Goal: Information Seeking & Learning: Find specific fact

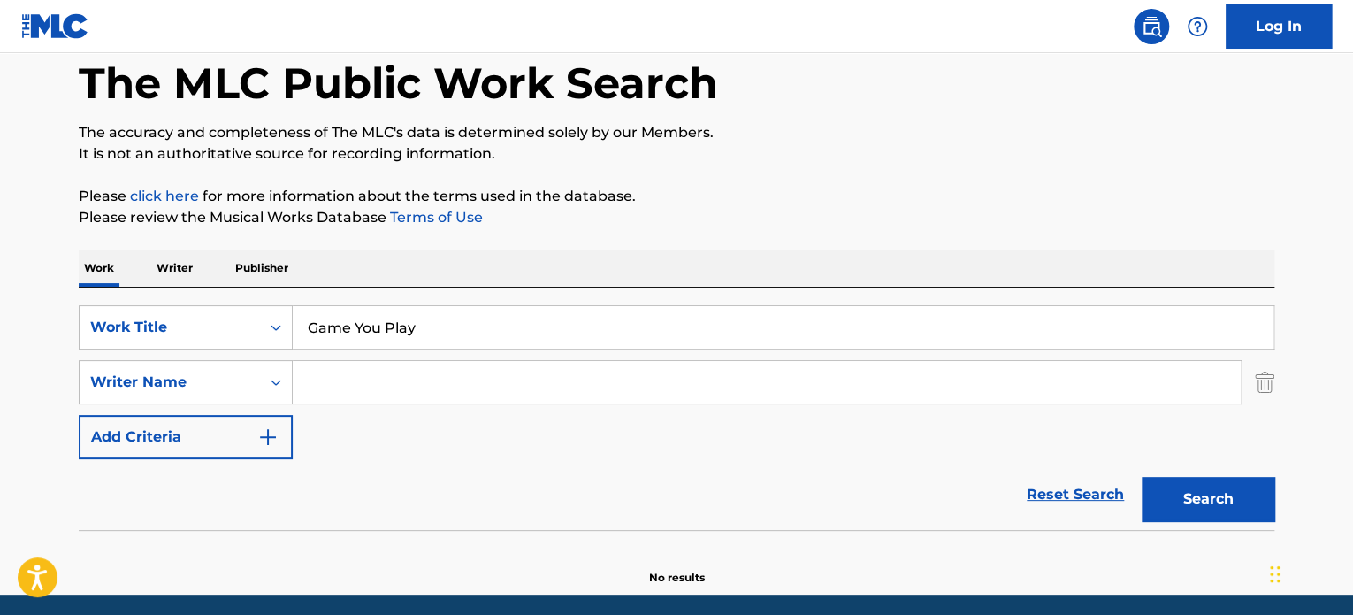
click at [386, 377] on input "Search Form" at bounding box center [767, 382] width 948 height 42
paste input "[PERSON_NAME]"
type input "[PERSON_NAME]"
click at [1235, 487] on button "Search" at bounding box center [1208, 499] width 133 height 44
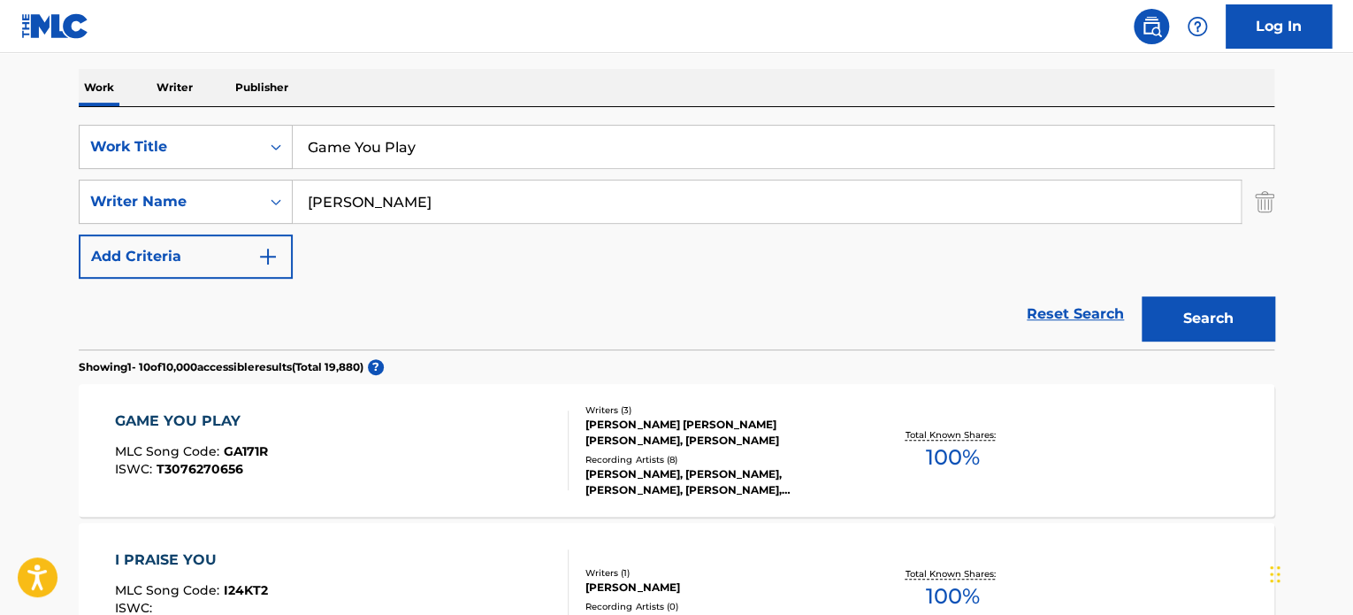
scroll to position [298, 0]
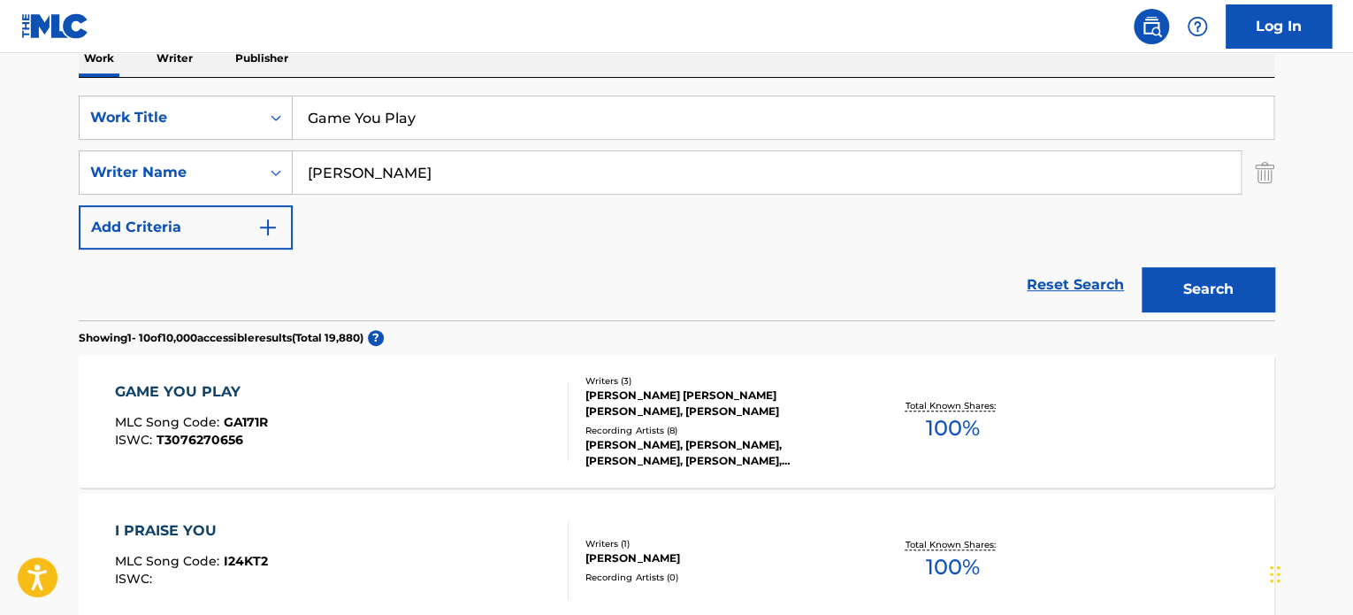
click at [799, 456] on div "[PERSON_NAME], [PERSON_NAME], [PERSON_NAME], [PERSON_NAME], [PERSON_NAME]" at bounding box center [718, 453] width 267 height 32
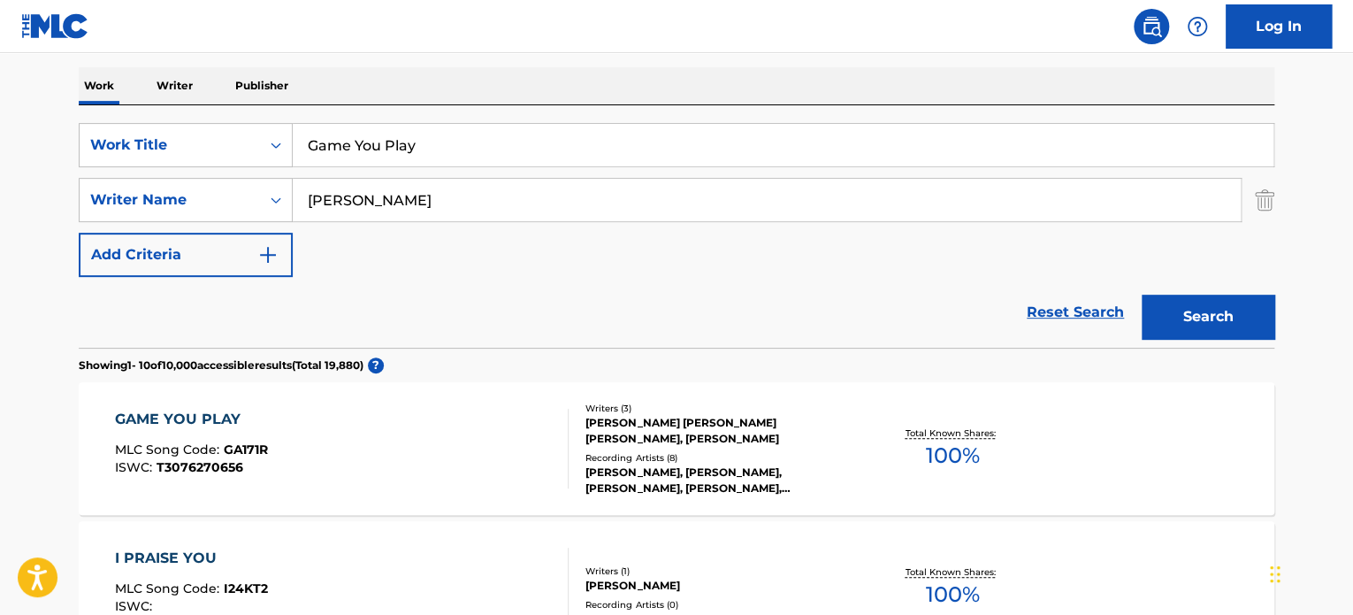
scroll to position [298, 0]
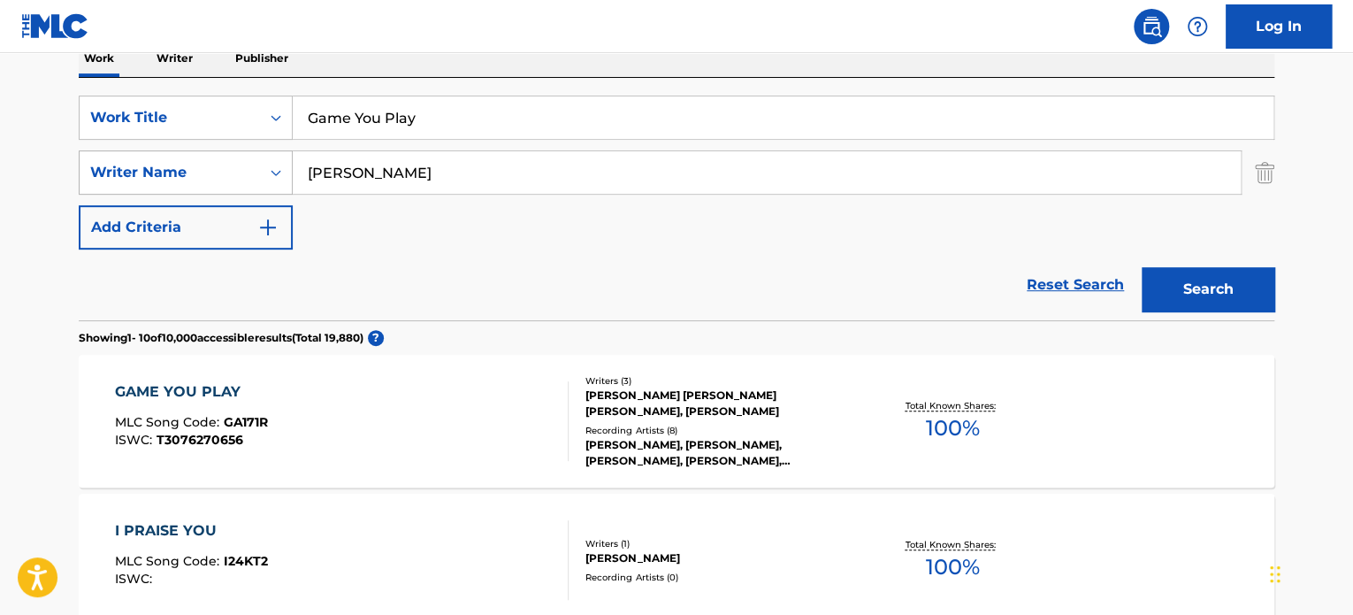
drag, startPoint x: 466, startPoint y: 160, endPoint x: 179, endPoint y: 151, distance: 287.6
click at [177, 151] on div "SearchWithCriteria767a082b-6724-4d14-85d8-b1300ed3aee7 Writer Name [PERSON_NAME]" at bounding box center [677, 172] width 1196 height 44
paste input "[PERSON_NAME]"
type input "[PERSON_NAME]"
click at [1213, 292] on button "Search" at bounding box center [1208, 289] width 133 height 44
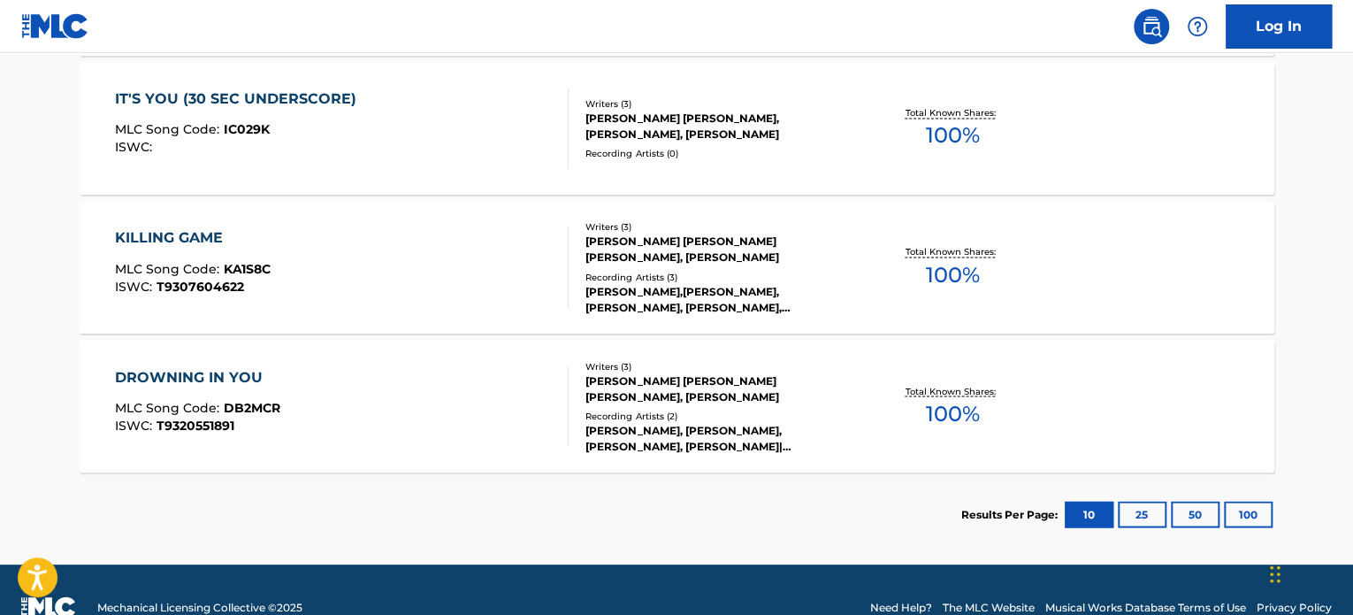
scroll to position [1448, 0]
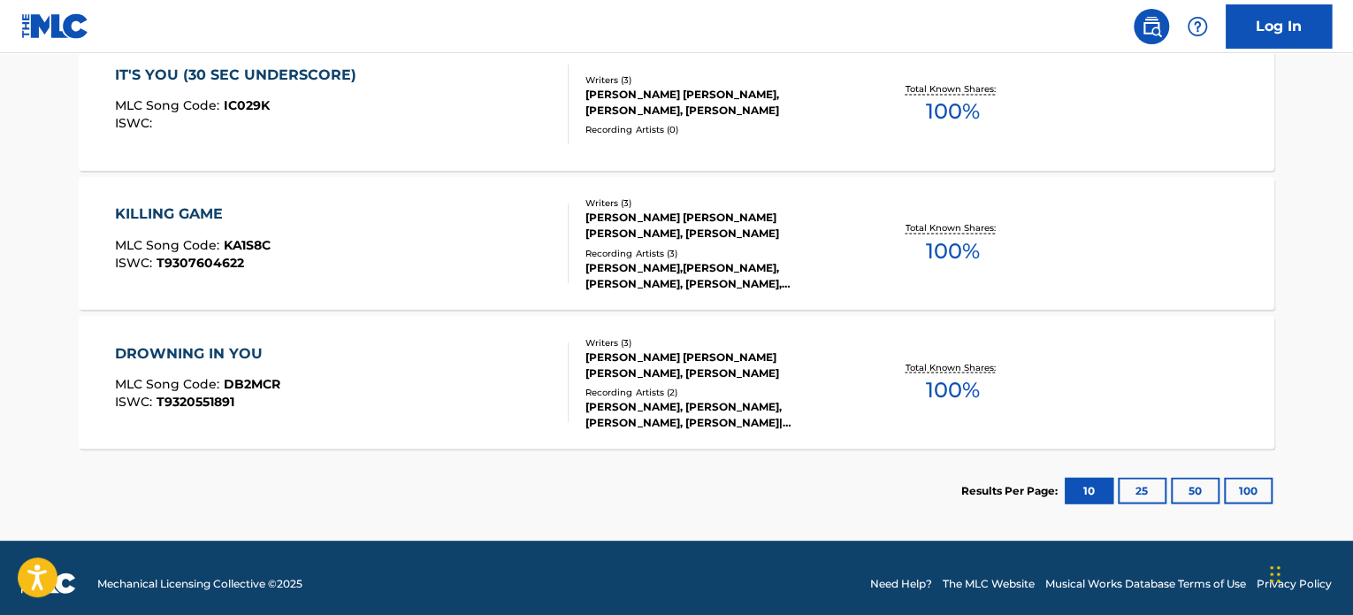
click at [488, 242] on div "KILLING GAME MLC Song Code : KA1S8C ISWC : T9307604622" at bounding box center [342, 243] width 455 height 80
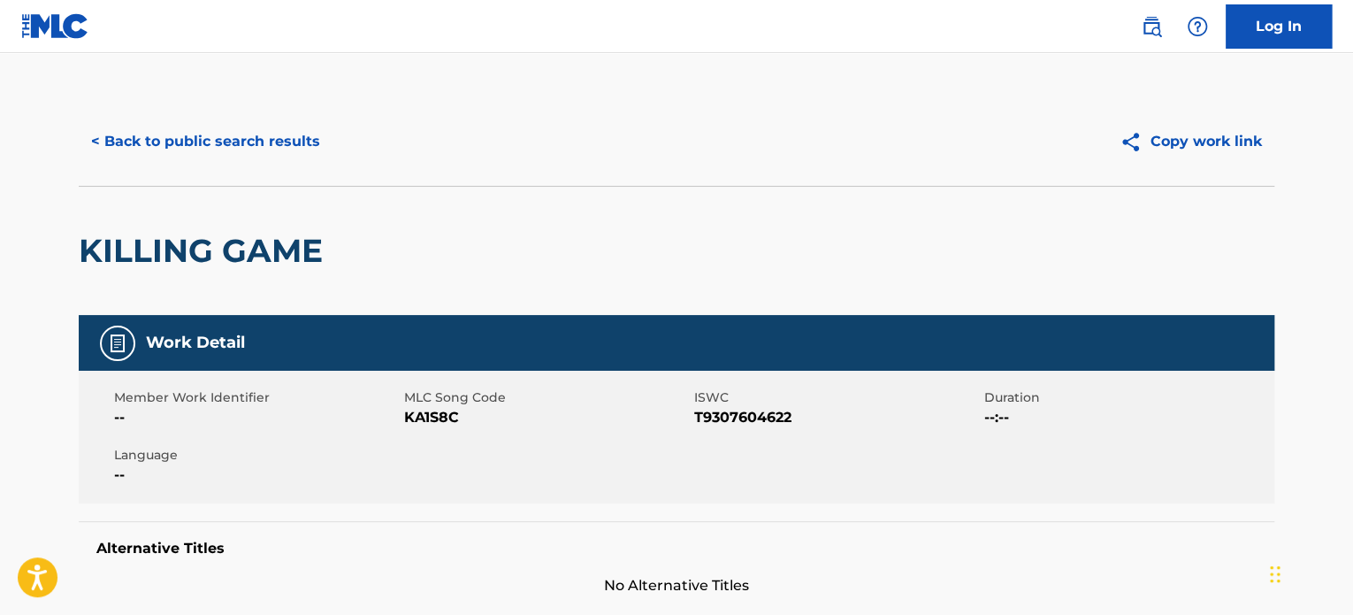
click at [1189, 148] on button "Copy work link" at bounding box center [1190, 141] width 167 height 44
